Goal: Check status: Verify the current state of an ongoing process or item

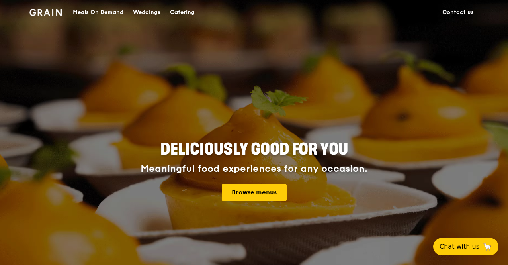
click at [185, 12] on div "Catering" at bounding box center [182, 12] width 25 height 24
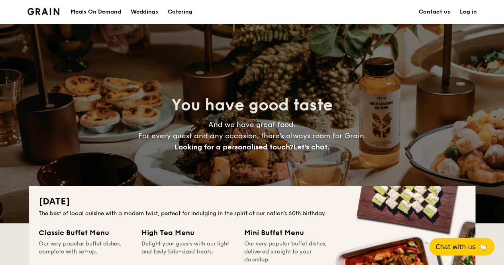
click at [467, 13] on link "Log in" at bounding box center [467, 12] width 17 height 24
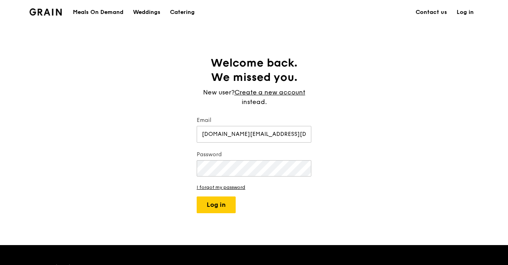
type input "[DOMAIN_NAME][EMAIL_ADDRESS][DOMAIN_NAME]"
click at [197, 196] on button "Log in" at bounding box center [216, 204] width 39 height 17
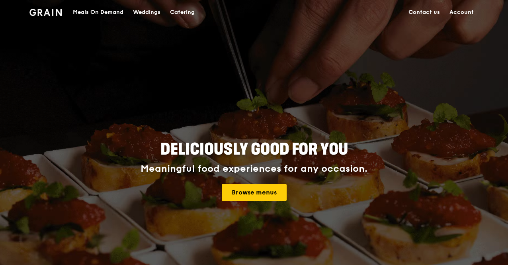
click at [468, 12] on link "Account" at bounding box center [462, 12] width 34 height 24
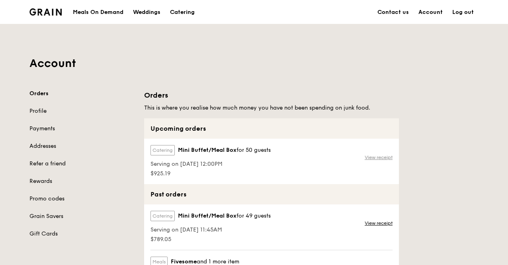
click at [377, 156] on link "View receipt" at bounding box center [379, 157] width 28 height 6
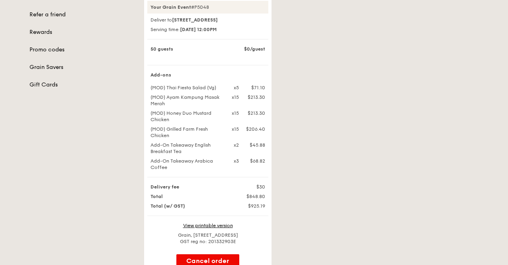
scroll to position [151, 0]
